Goal: Information Seeking & Learning: Learn about a topic

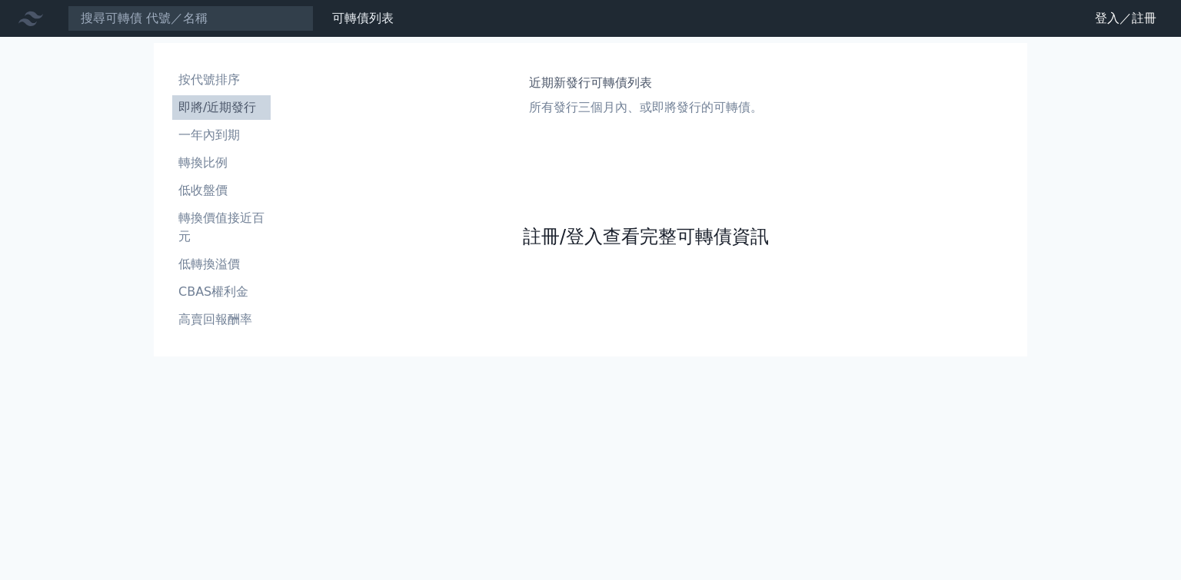
click at [607, 249] on link "註冊/登入查看完整可轉債資訊" at bounding box center [646, 236] width 246 height 25
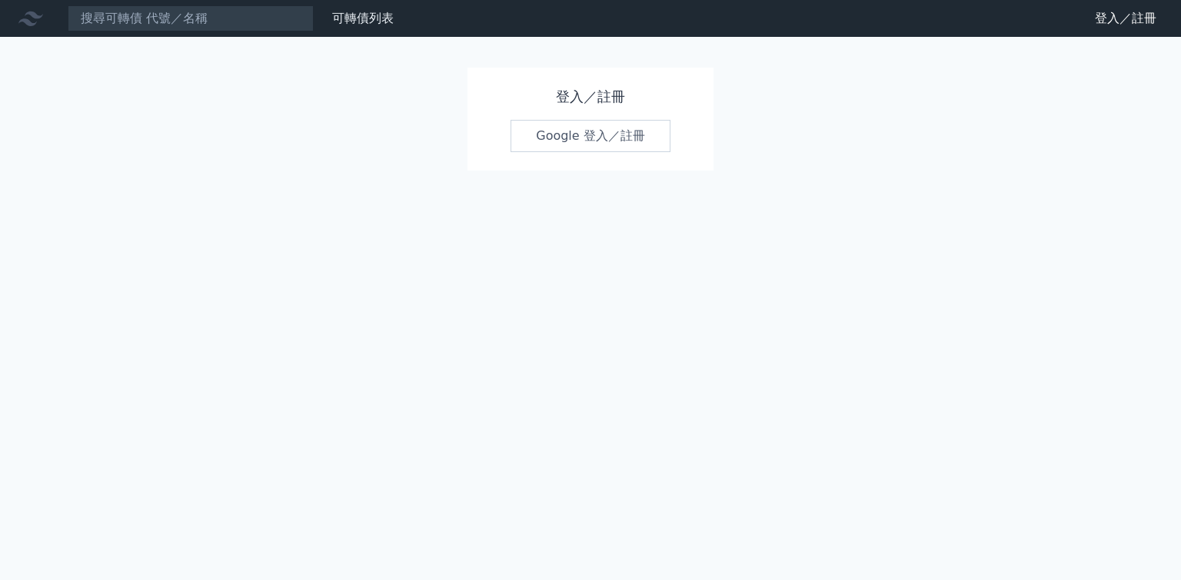
click at [600, 138] on link "Google 登入／註冊" at bounding box center [590, 136] width 160 height 32
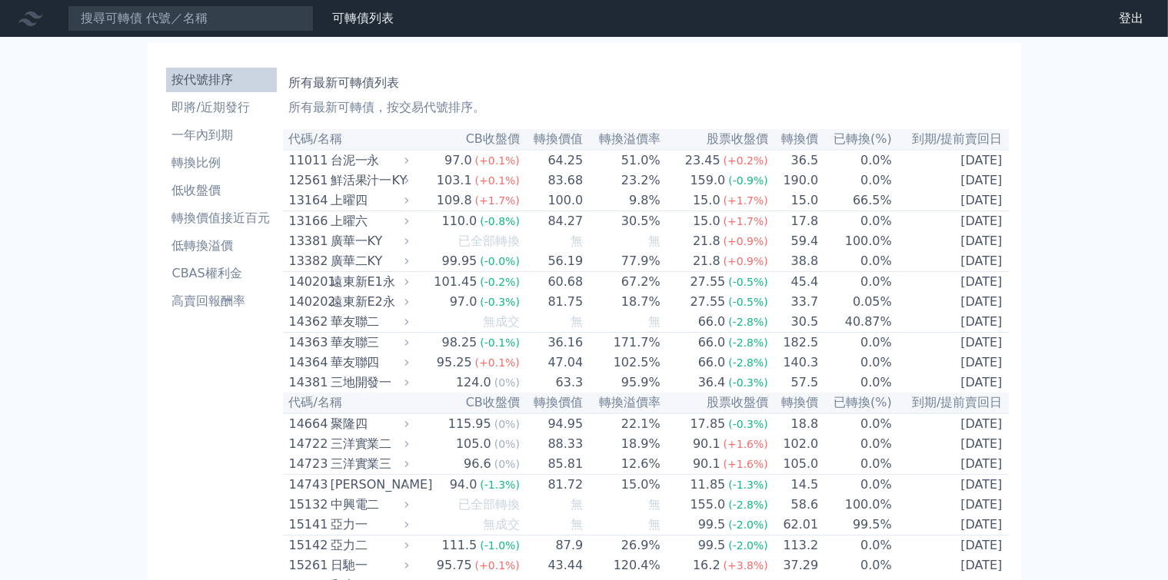
click at [0, 0] on icon at bounding box center [0, 0] width 0 height 0
click at [0, 0] on div "可轉債列表 財務數據 登出" at bounding box center [0, 0] width 0 height 0
drag, startPoint x: 12, startPoint y: 202, endPoint x: 68, endPoint y: 81, distance: 133.1
click at [0, 0] on div at bounding box center [0, 0] width 0 height 0
click at [131, 22] on input at bounding box center [191, 18] width 246 height 26
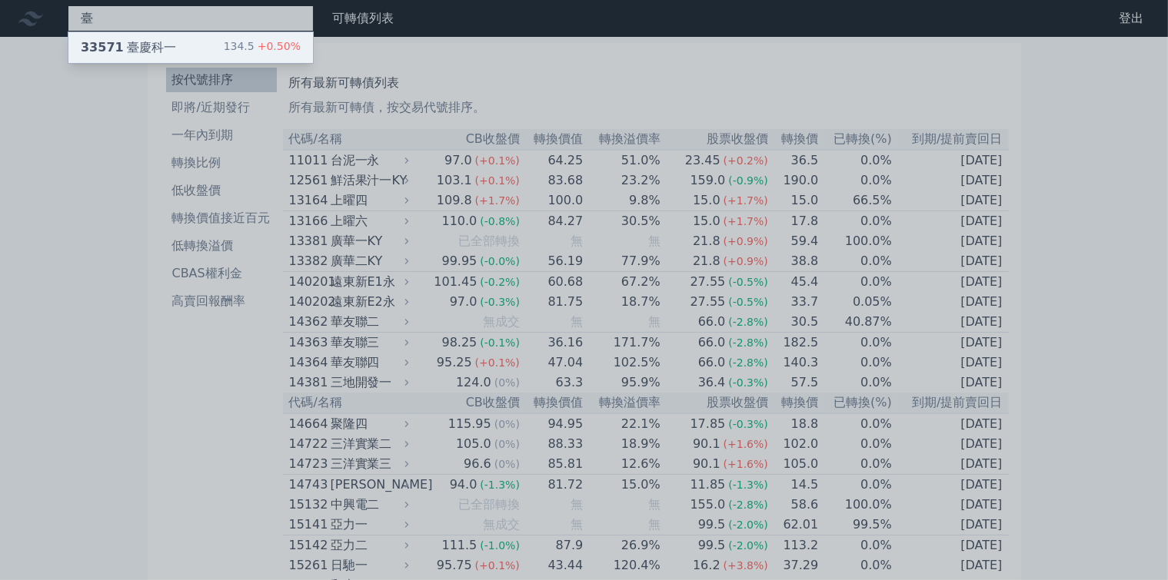
type input "臺"
click at [105, 48] on div "33571 臺慶科一" at bounding box center [128, 47] width 95 height 18
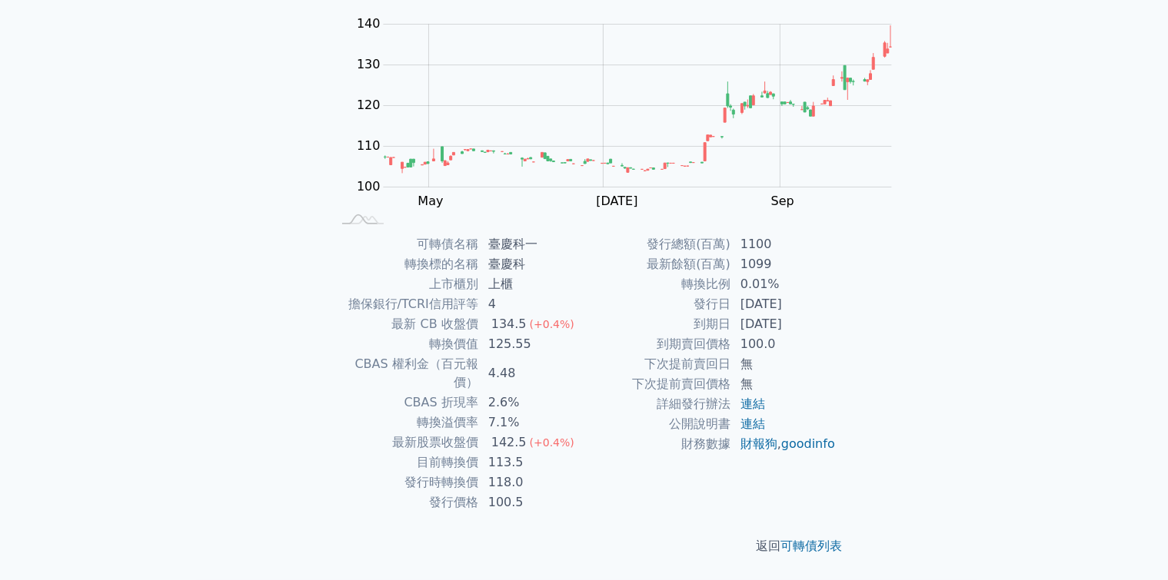
scroll to position [285, 0]
click at [740, 411] on link "連結" at bounding box center [752, 404] width 25 height 15
click at [584, 413] on td "7.1%" at bounding box center [531, 423] width 105 height 20
